Goal: Subscribe to service/newsletter

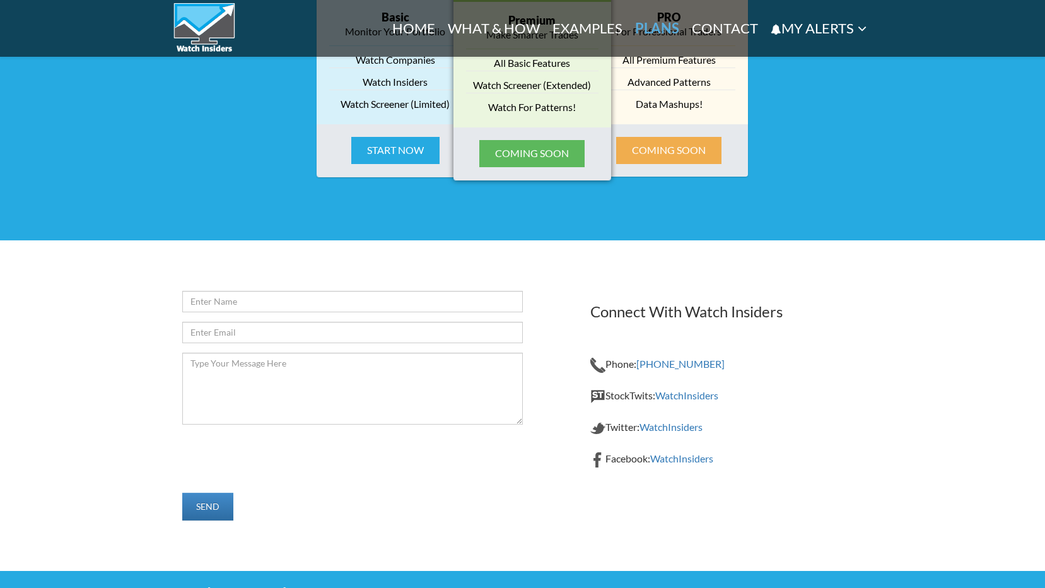
scroll to position [1886, 0]
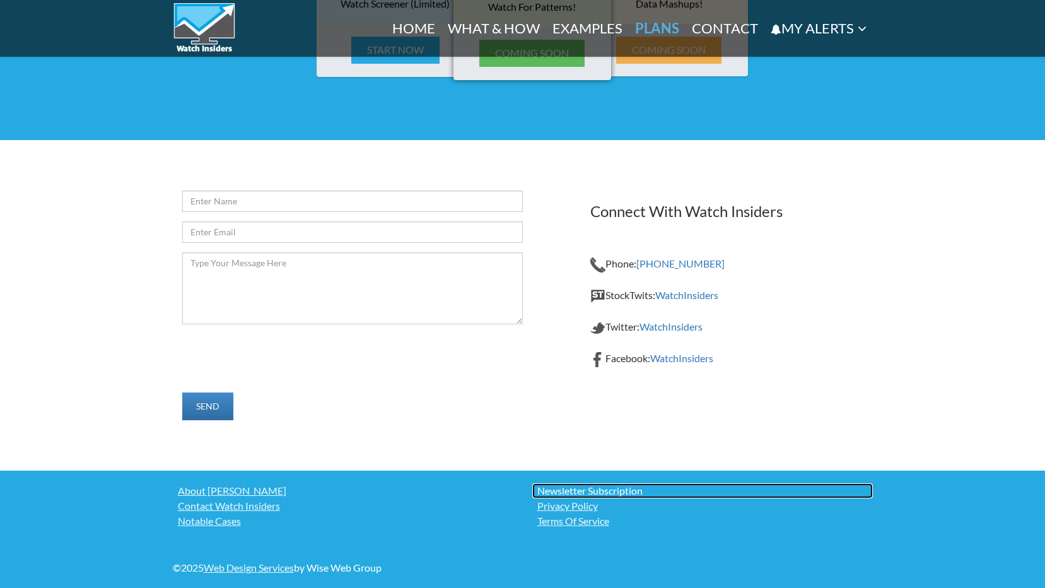
click at [555, 491] on link "Newsletter Subscription" at bounding box center [702, 490] width 340 height 15
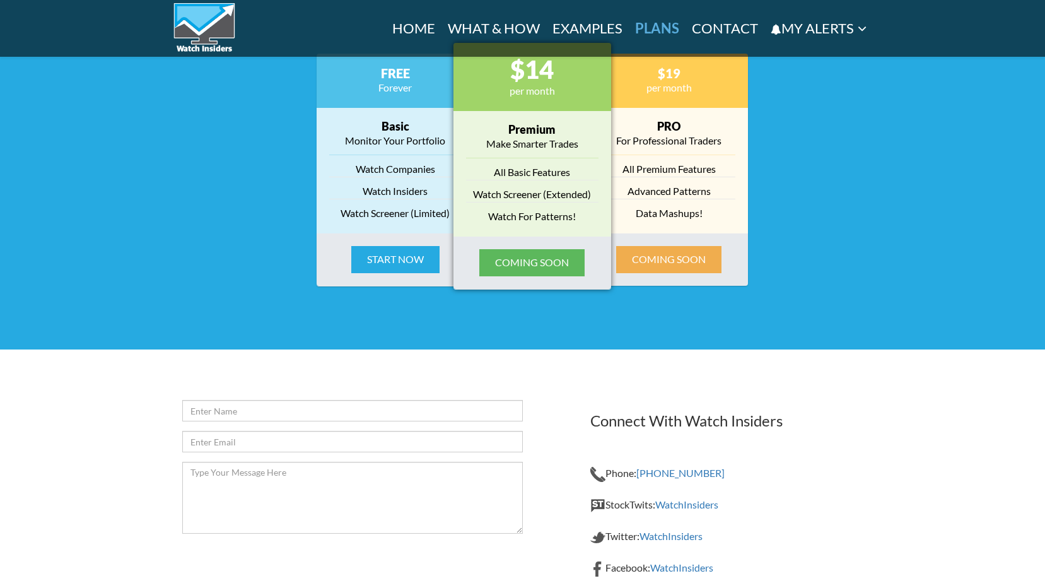
scroll to position [1709, 0]
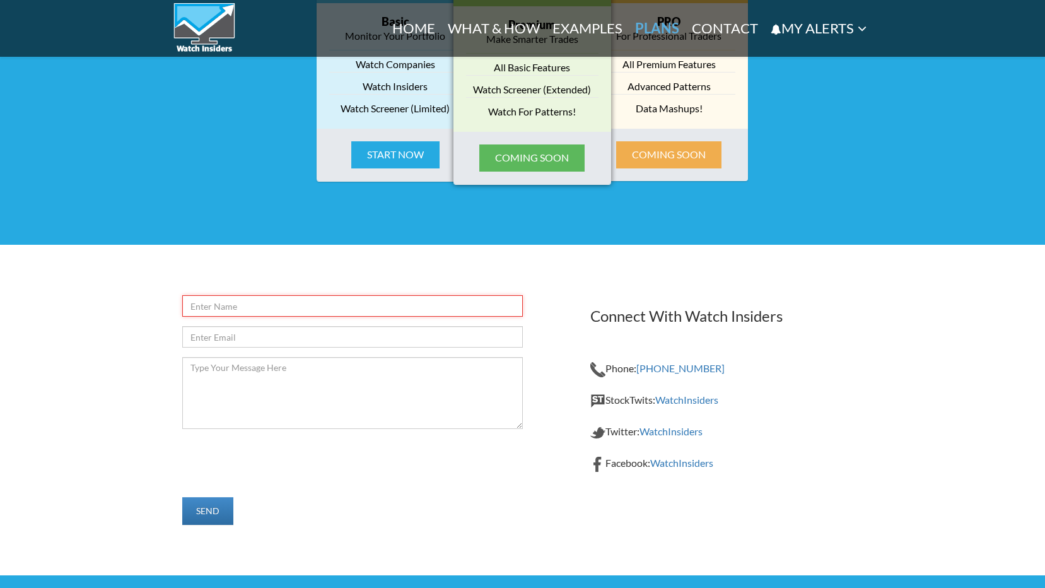
click at [236, 306] on input "text" at bounding box center [352, 305] width 340 height 21
click at [235, 336] on input "email" at bounding box center [352, 336] width 340 height 21
type input "gregory.griffin@kysorwarren.com"
click at [262, 306] on input "text" at bounding box center [352, 305] width 340 height 21
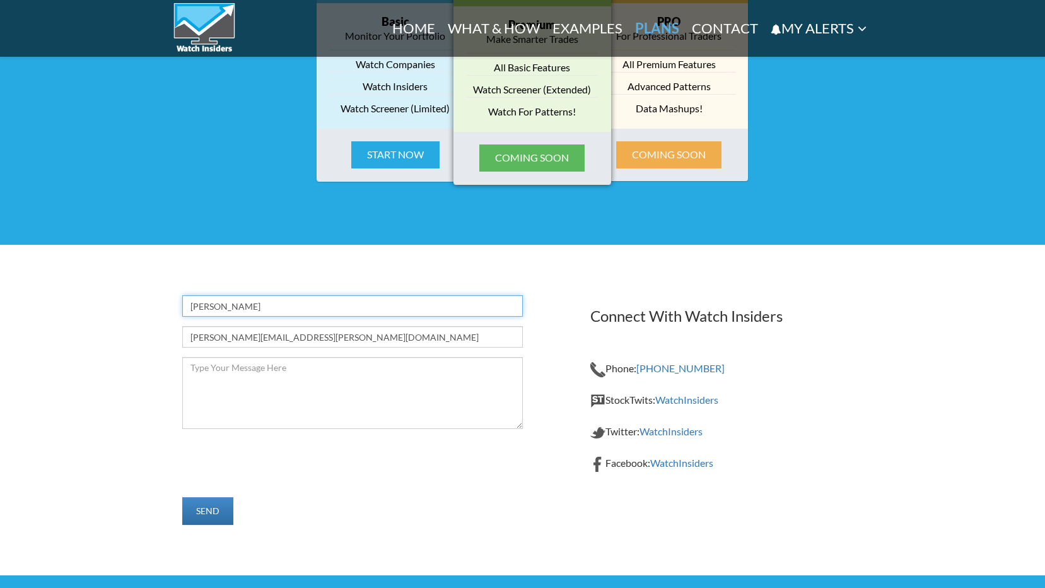
type input "Gregory Griffin"
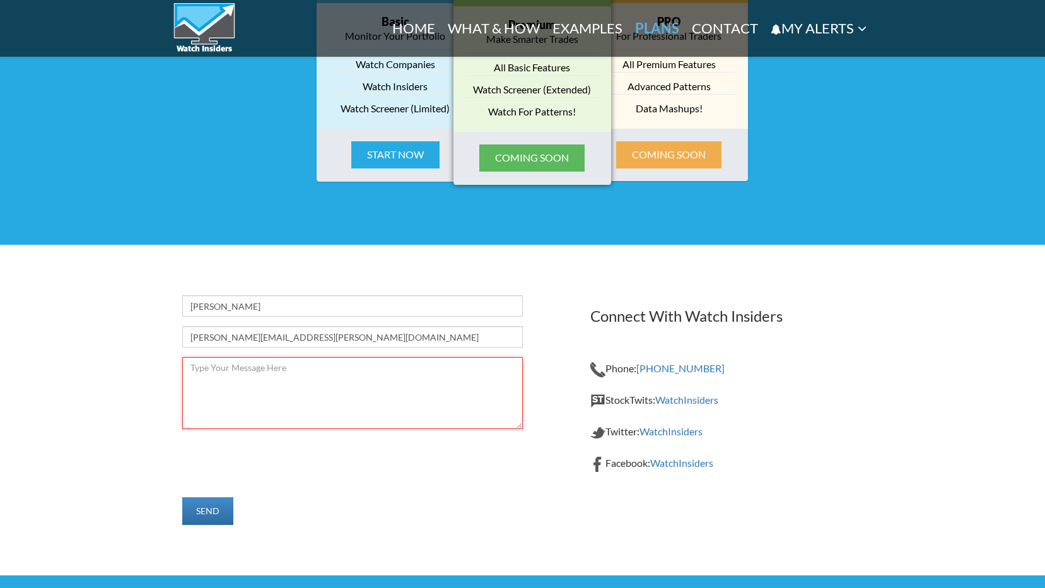
click at [254, 369] on textarea at bounding box center [352, 393] width 340 height 72
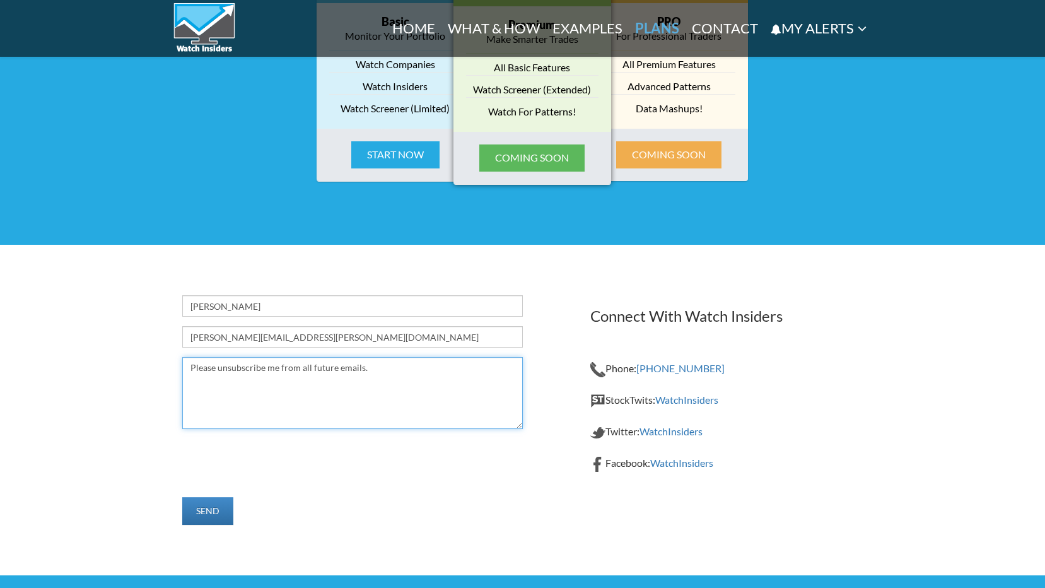
type textarea "Please unsubscribe me from all future emails."
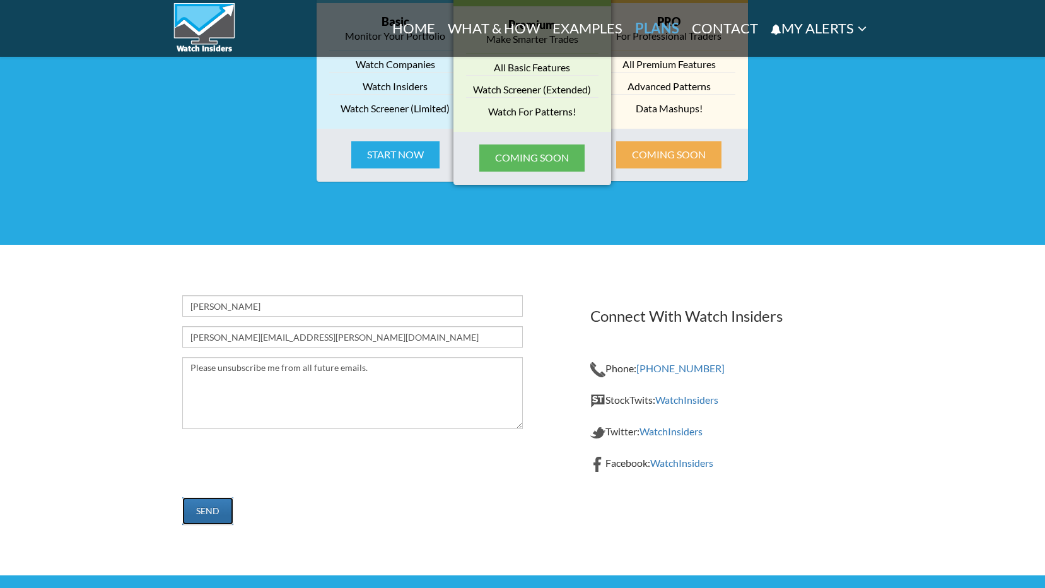
click at [198, 505] on input "Send" at bounding box center [207, 511] width 51 height 28
